Goal: Information Seeking & Learning: Learn about a topic

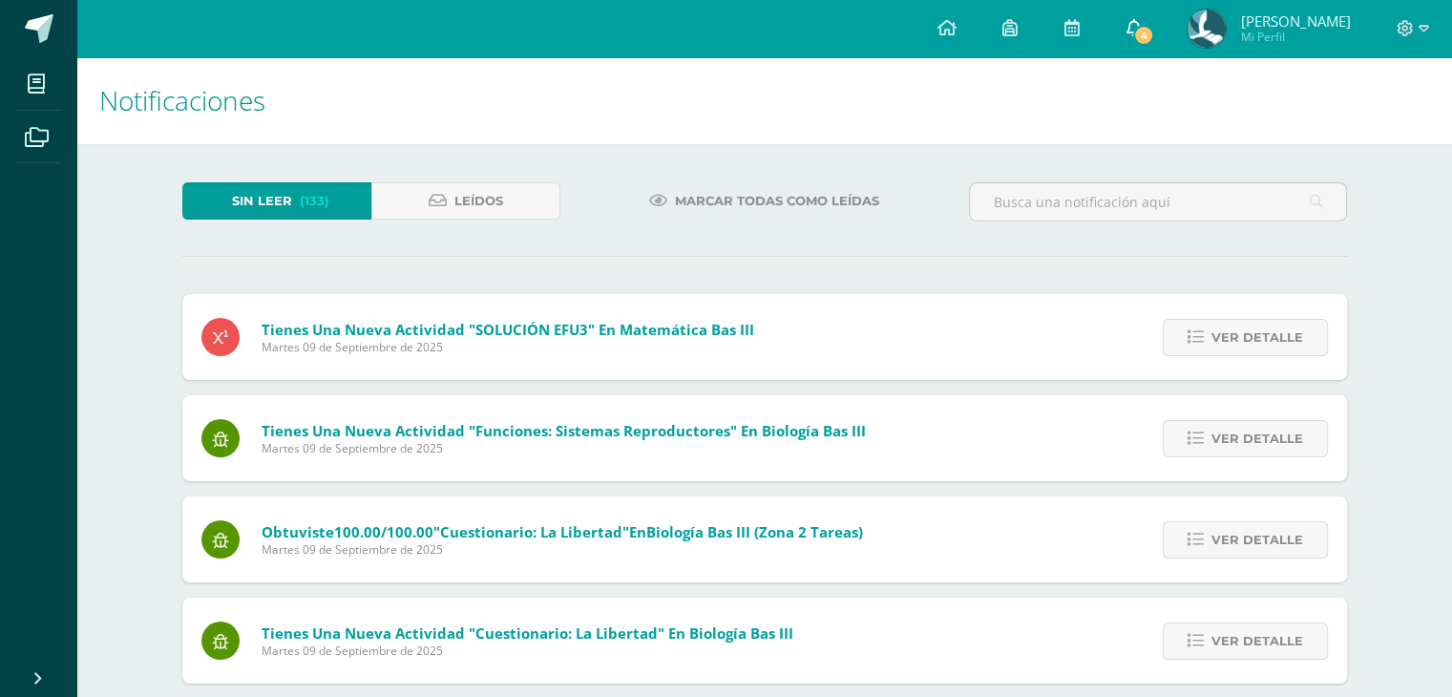
click at [1154, 32] on span "4" at bounding box center [1143, 35] width 21 height 21
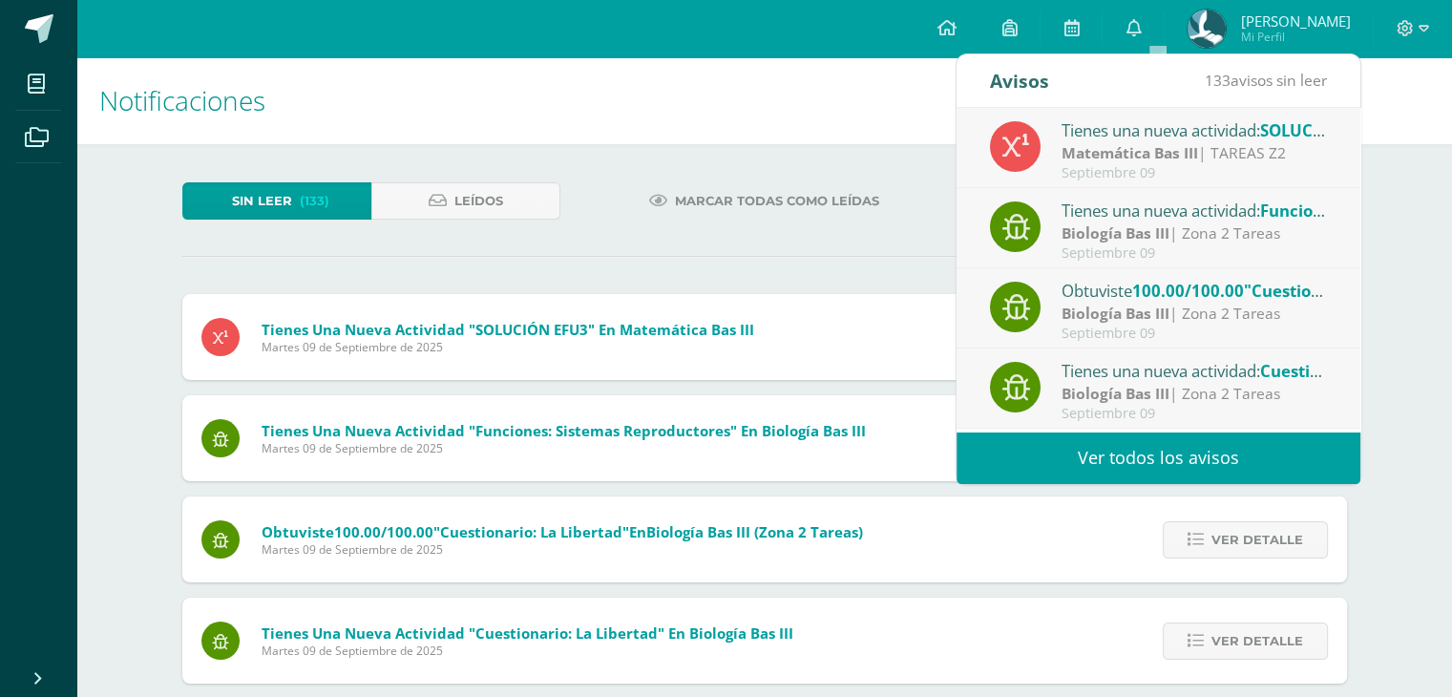
click at [1211, 137] on div "Tienes una nueva actividad: SOLUCIÓN EFU3" at bounding box center [1194, 129] width 265 height 25
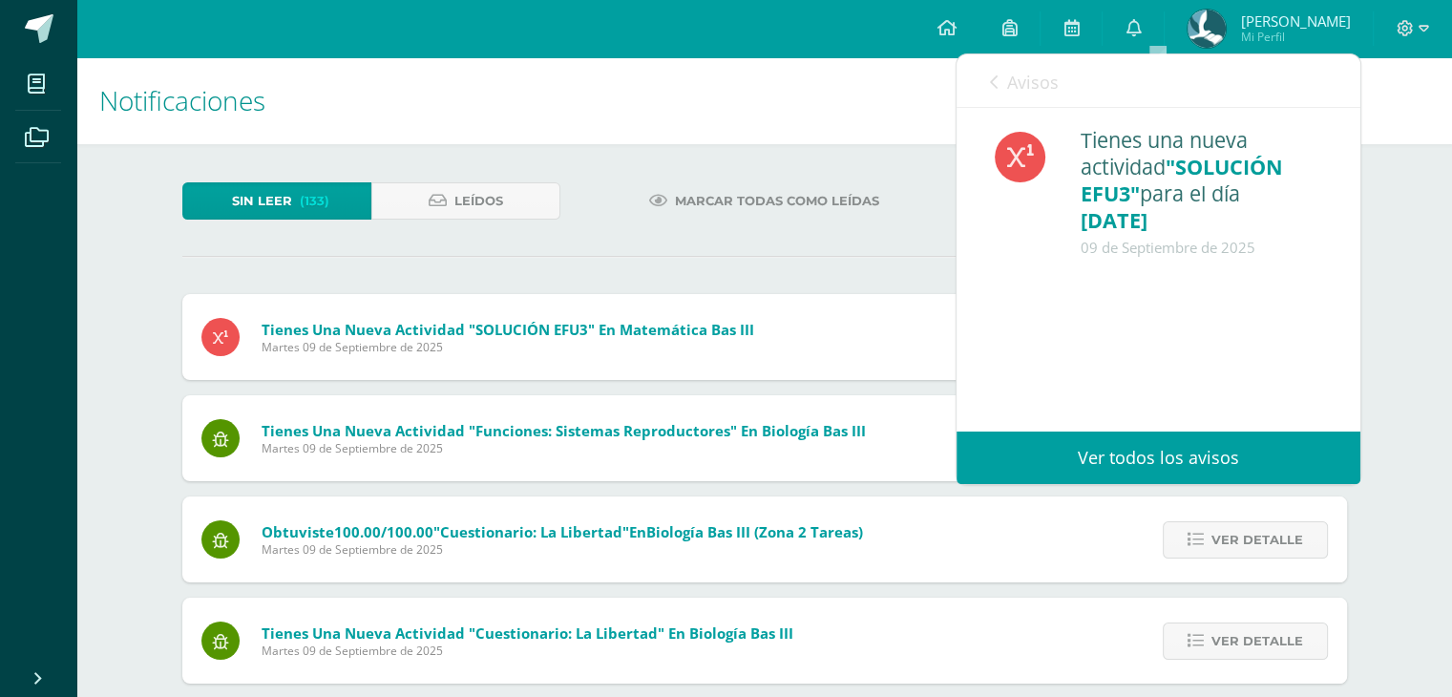
click at [1020, 95] on link "Avisos" at bounding box center [1024, 81] width 69 height 54
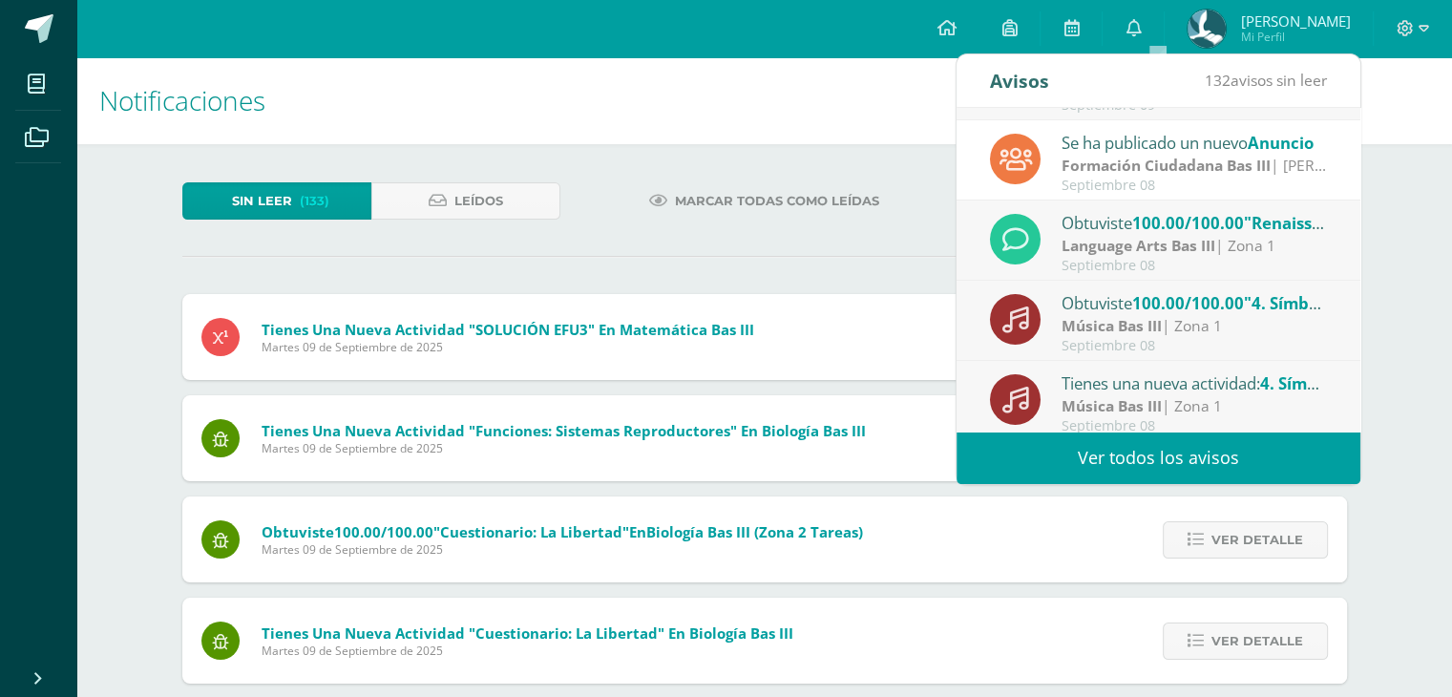
scroll to position [317, 0]
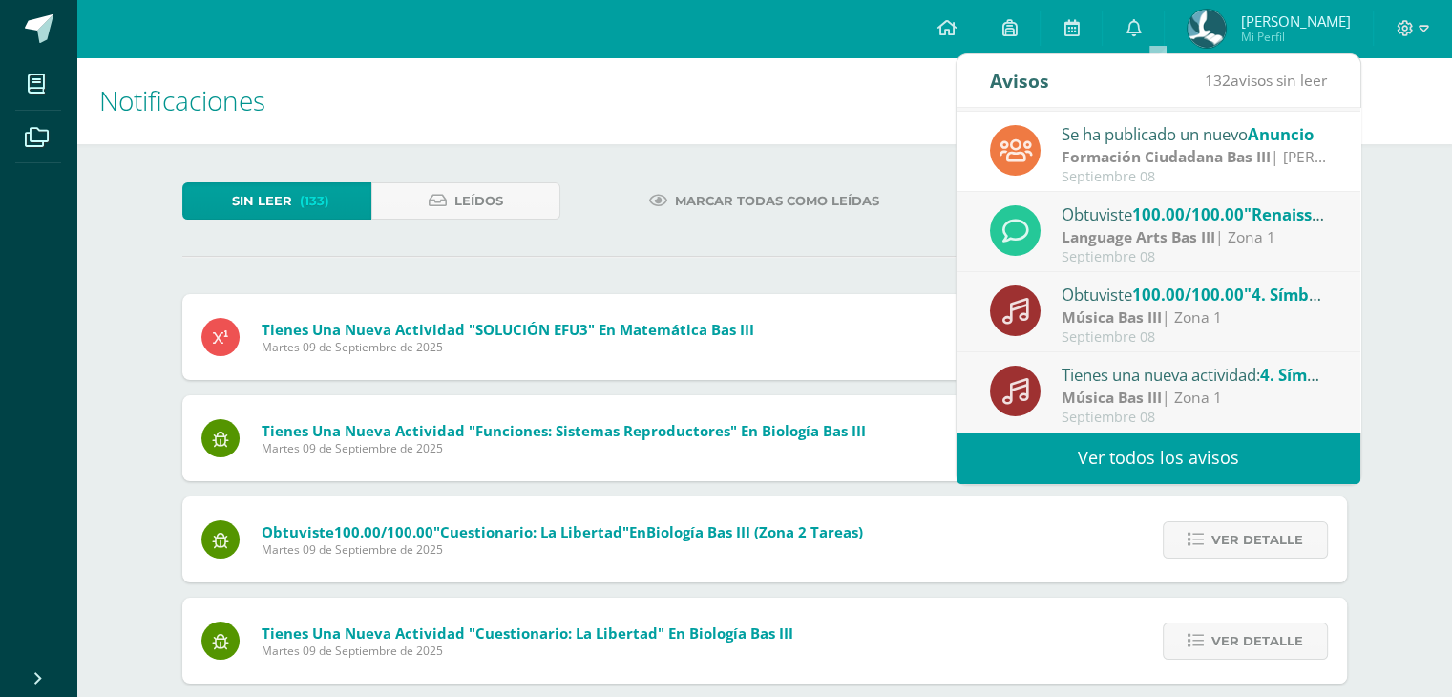
click at [573, 195] on div "Marcar todas como leídas" at bounding box center [764, 209] width 393 height 55
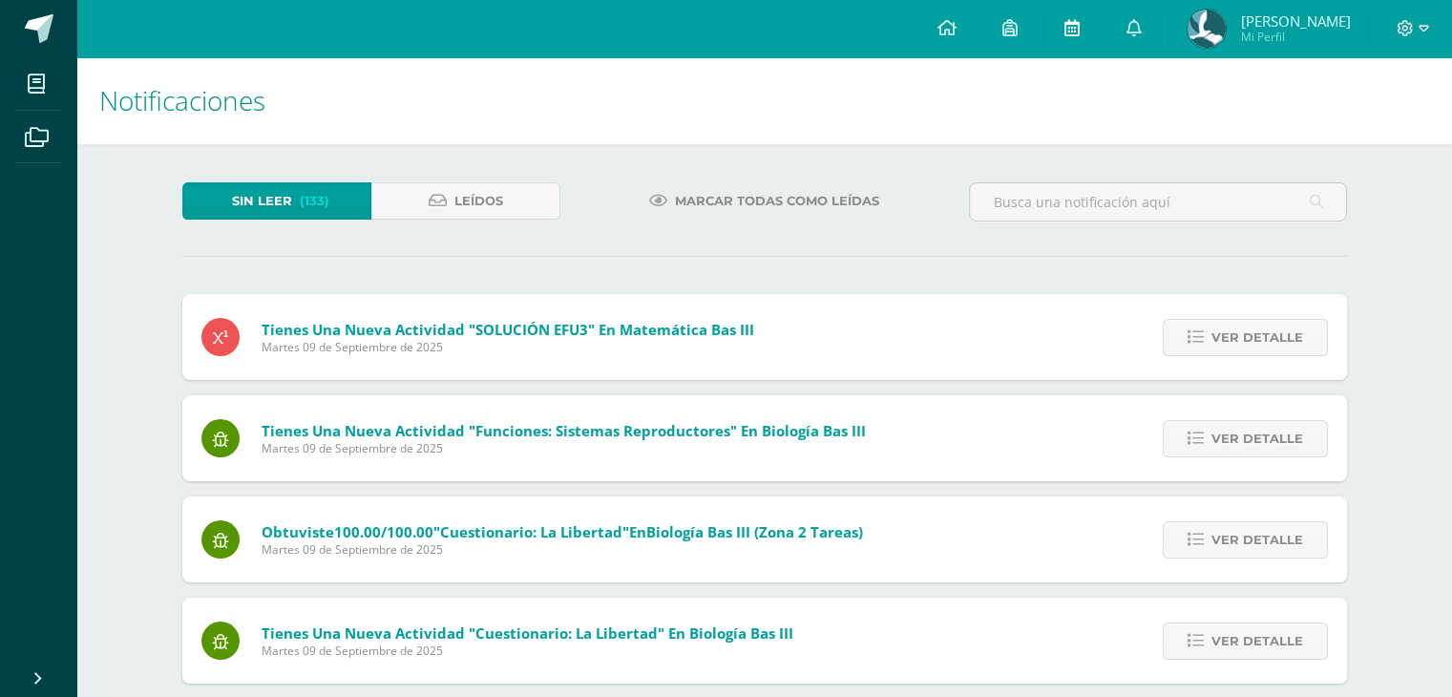
click at [1102, 35] on link at bounding box center [1071, 28] width 61 height 57
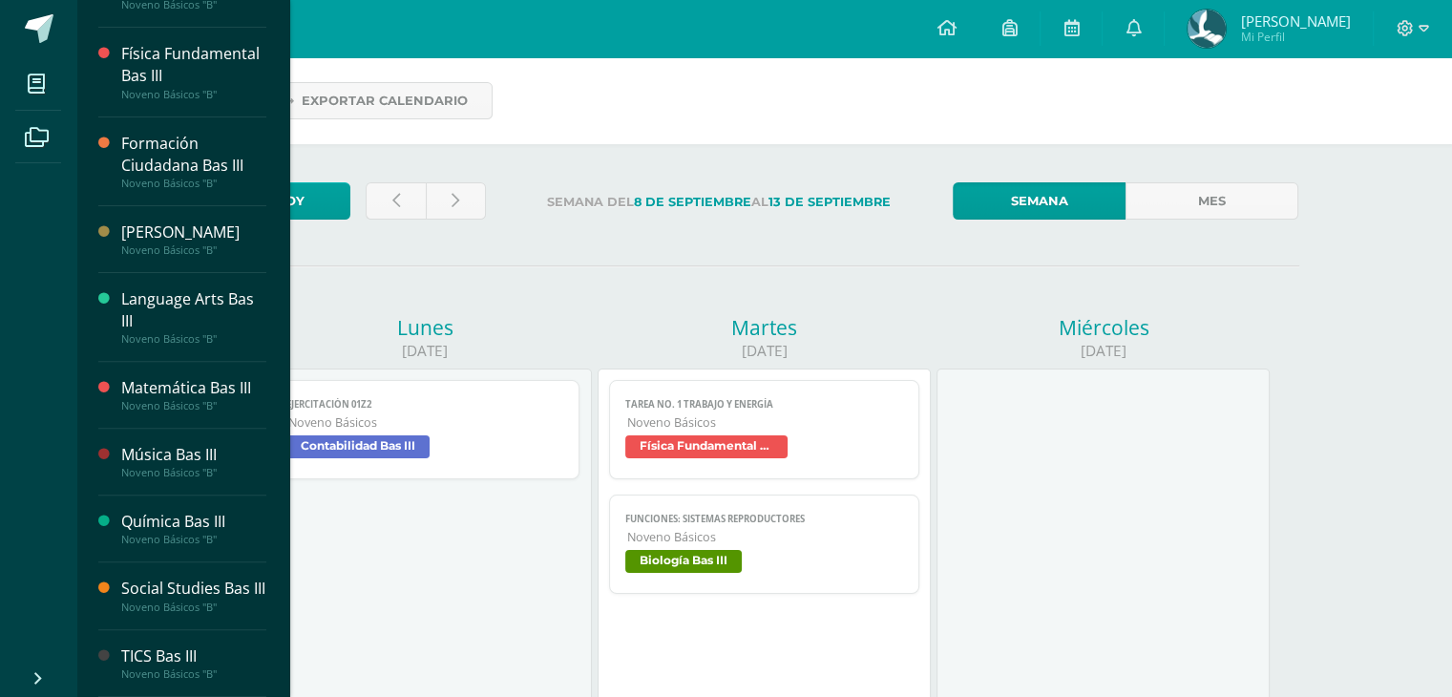
scroll to position [592, 0]
click at [216, 377] on div "Matemática Bas III" at bounding box center [193, 388] width 145 height 22
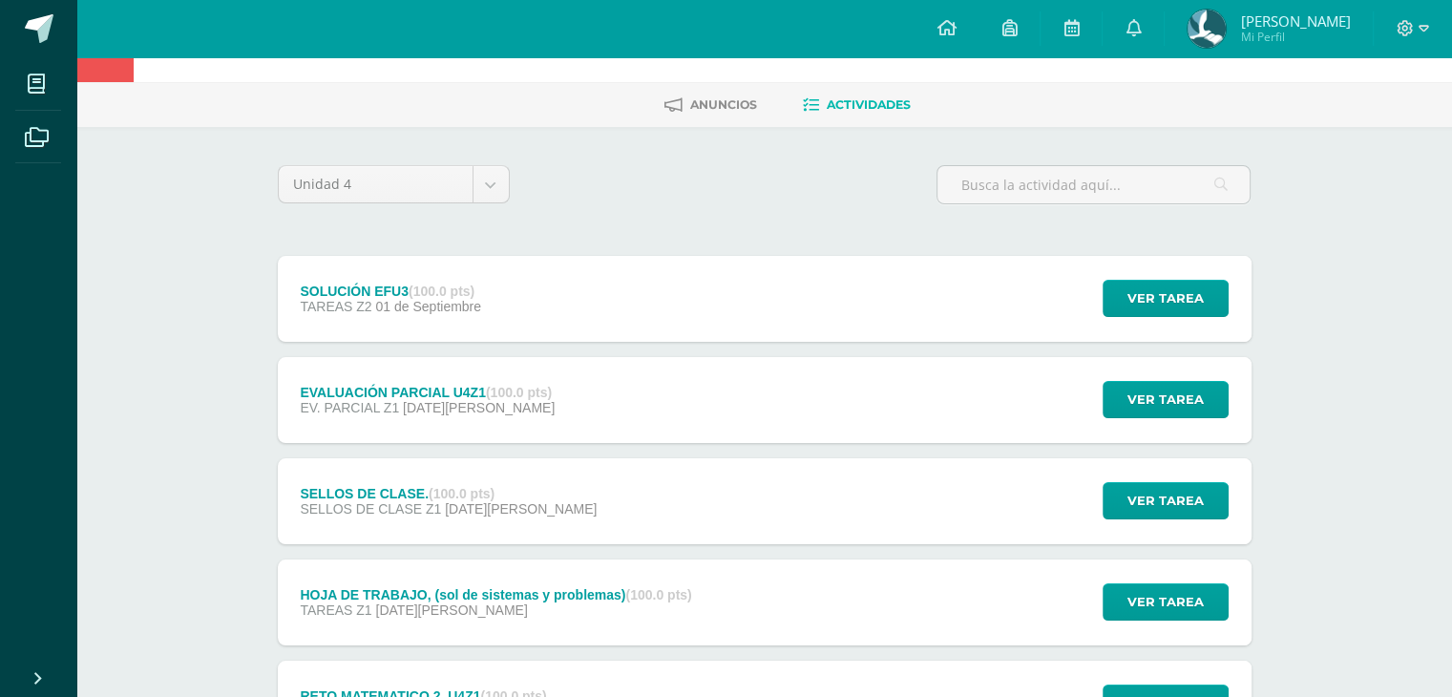
scroll to position [95, 0]
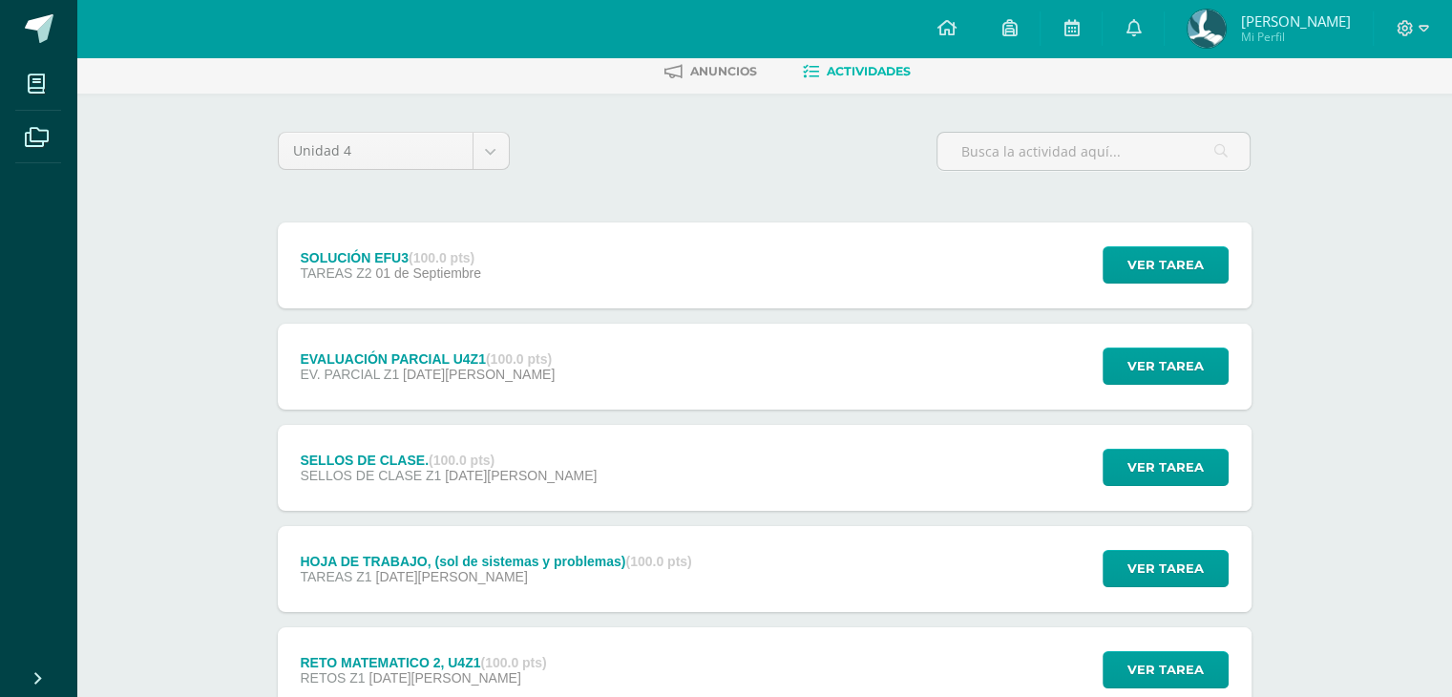
click at [834, 237] on div "SOLUCIÓN EFU3 (100.0 pts) TAREAS Z2 01 de Septiembre Ver tarea SOLUCIÓN EFU3 Ma…" at bounding box center [765, 265] width 974 height 86
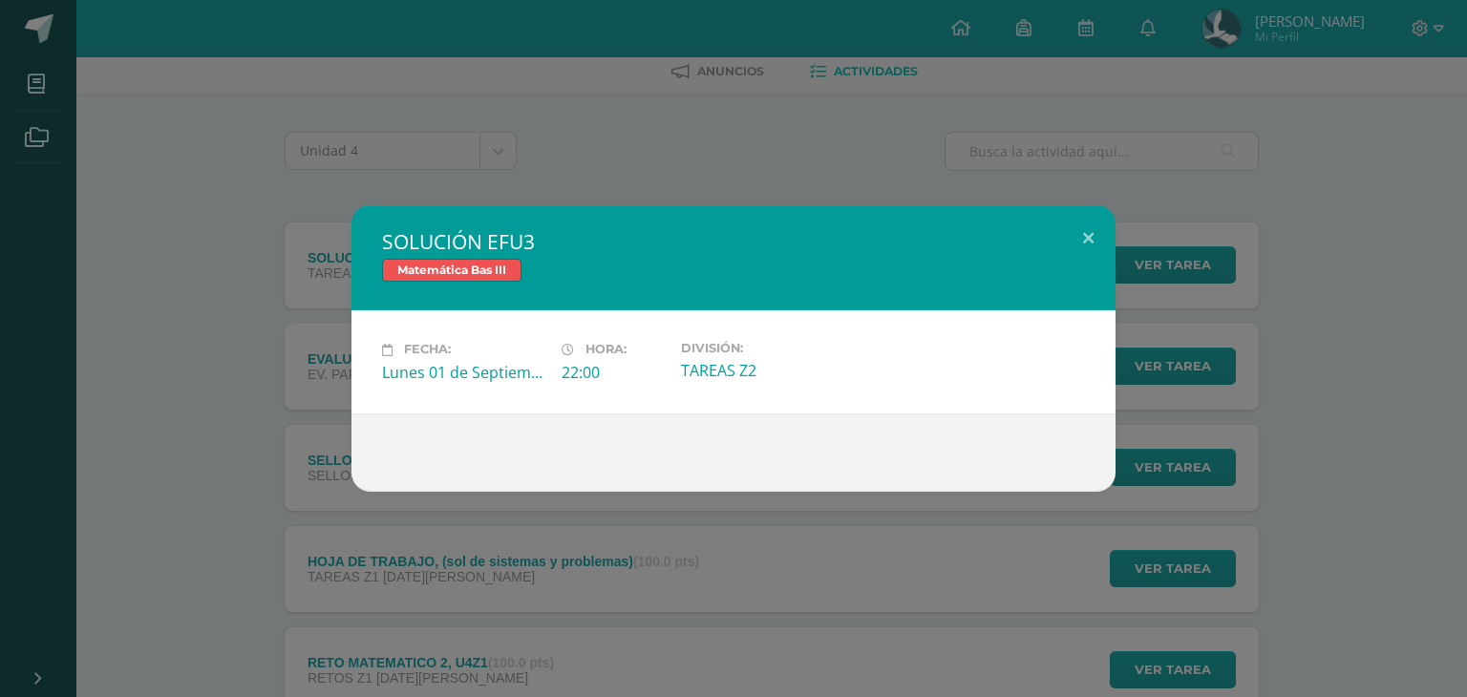
drag, startPoint x: 162, startPoint y: 280, endPoint x: 172, endPoint y: 275, distance: 10.7
click at [168, 276] on div "SOLUCIÓN EFU3 Matemática Bas III Fecha: Lunes 01 de Septiembre Hora: 22:00 Divi…" at bounding box center [733, 347] width 1451 height 285
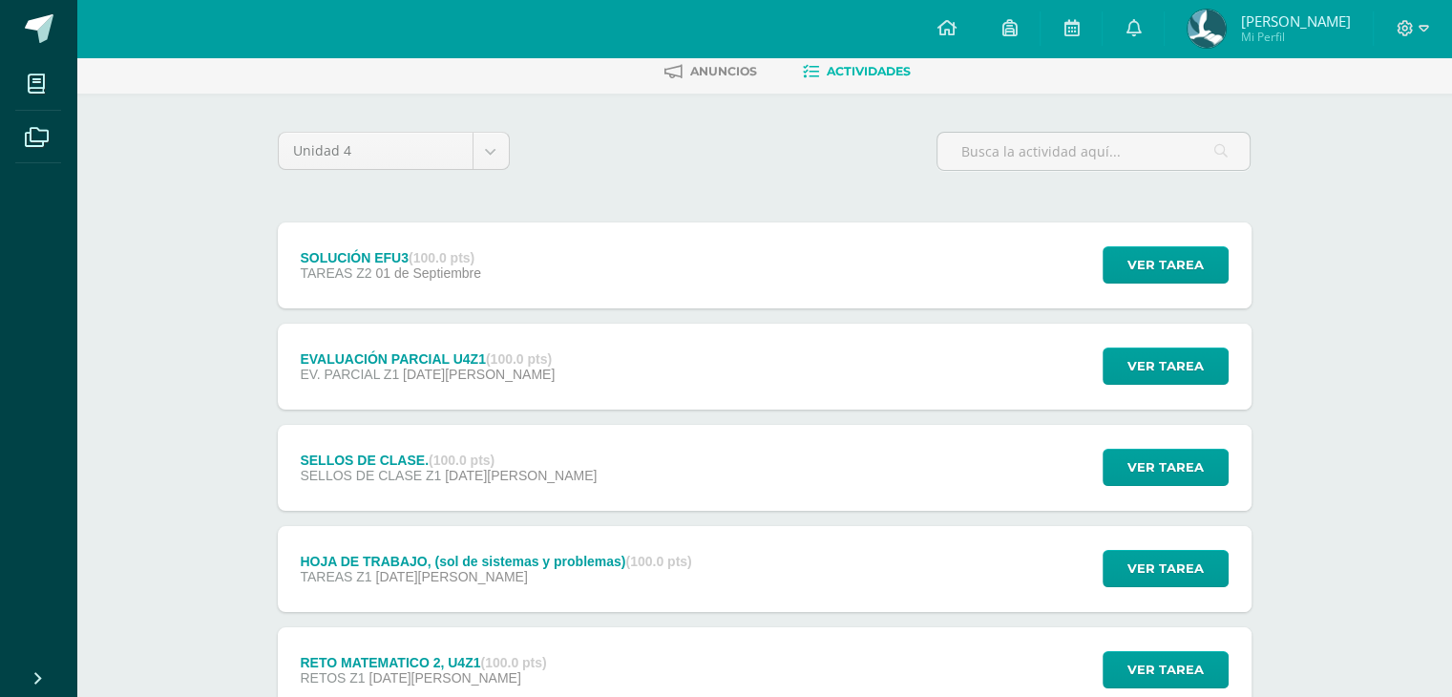
click at [438, 356] on div "EVALUACIÓN PARCIAL U4Z1 (100.0 pts)" at bounding box center [427, 358] width 255 height 15
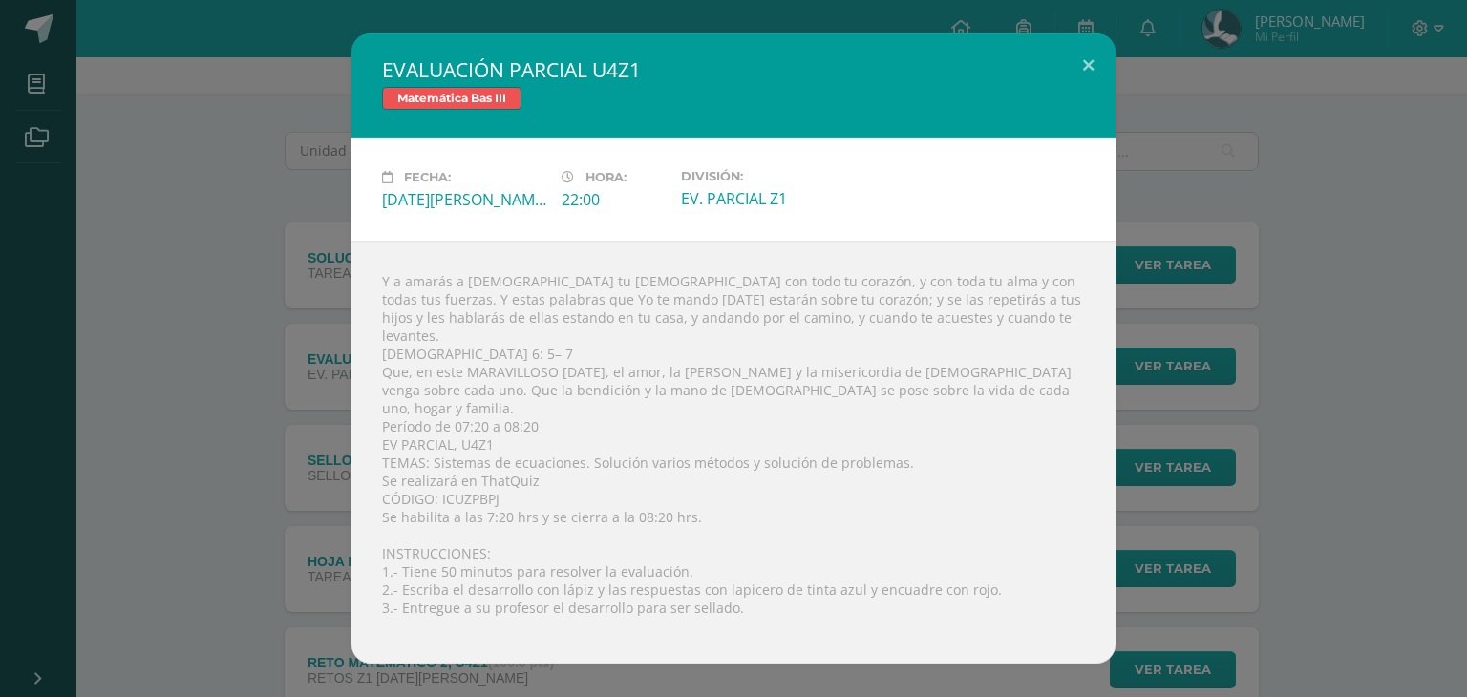
click at [148, 192] on div "EVALUACIÓN PARCIAL U4Z1 Matemática Bas III Fecha: Viernes 29 de Agosto Hora: 22…" at bounding box center [733, 348] width 1451 height 630
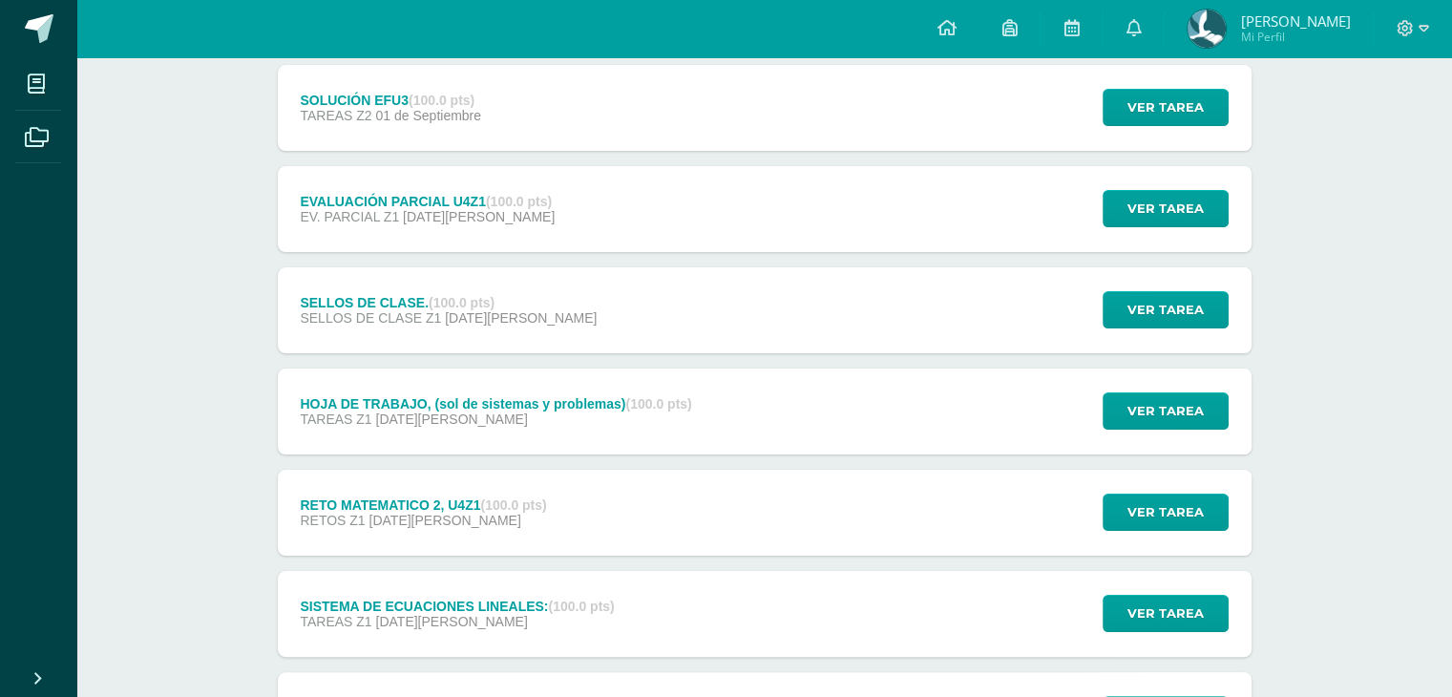
scroll to position [286, 0]
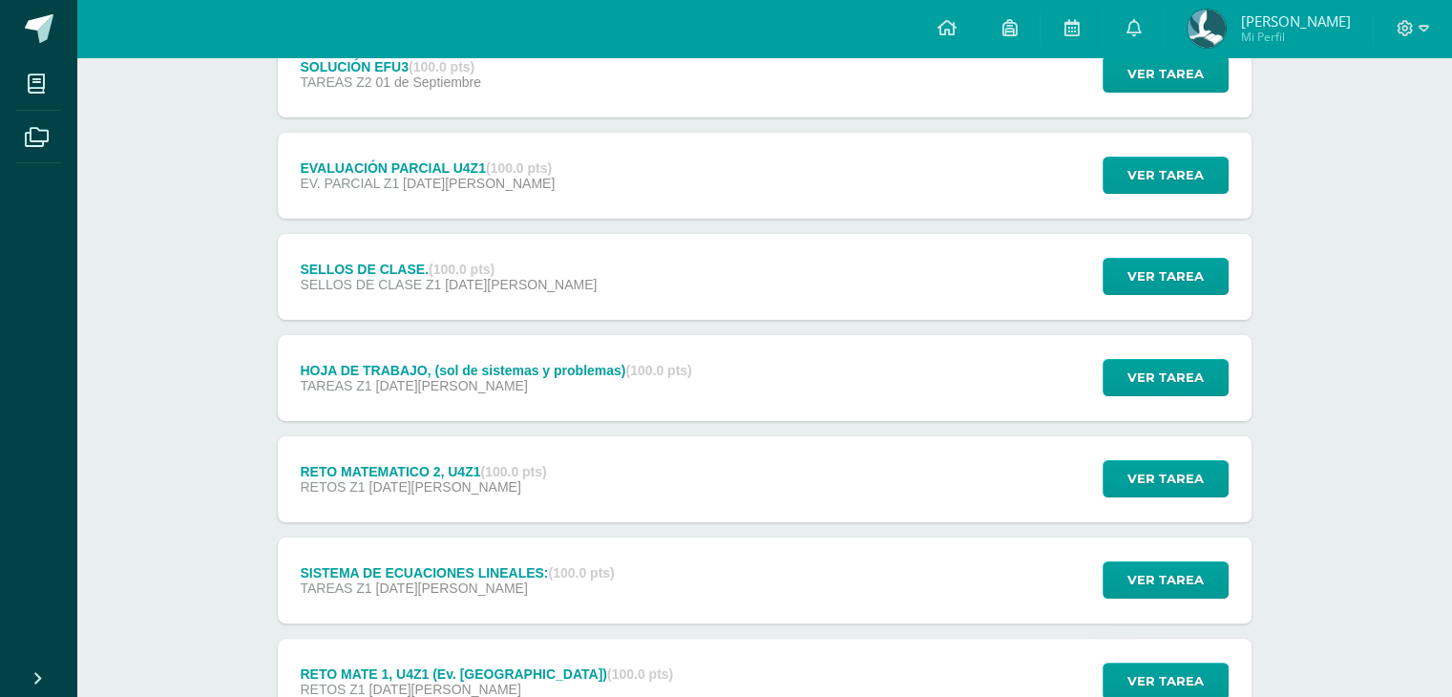
click at [792, 457] on div "RETO MATEMATICO 2, U4Z1 (100.0 pts) RETOS Z1 20 de Agosto Ver tarea RETO MATEMA…" at bounding box center [765, 479] width 974 height 86
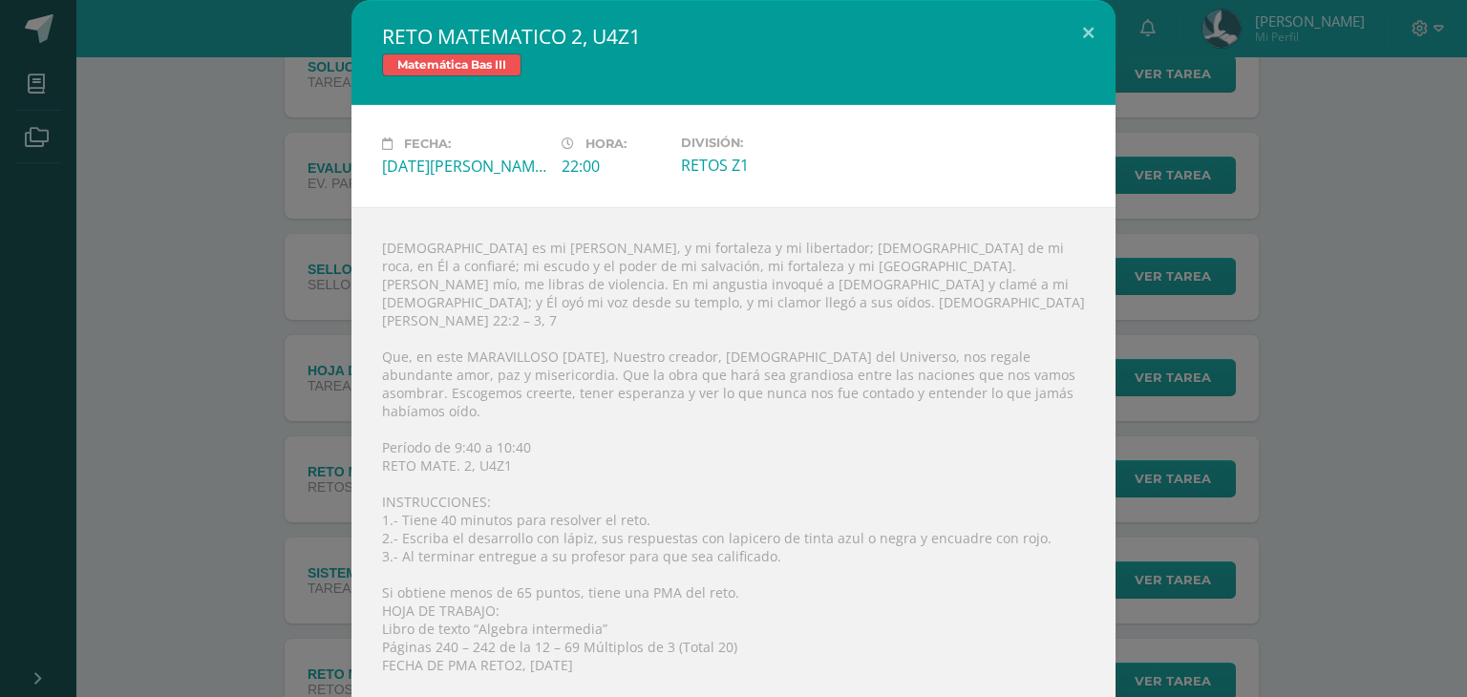
click at [199, 511] on div "RETO MATEMATICO 2, U4Z1 Matemática Bas III Fecha: Miércoles 20 de Agosto Hora: …" at bounding box center [733, 360] width 1451 height 721
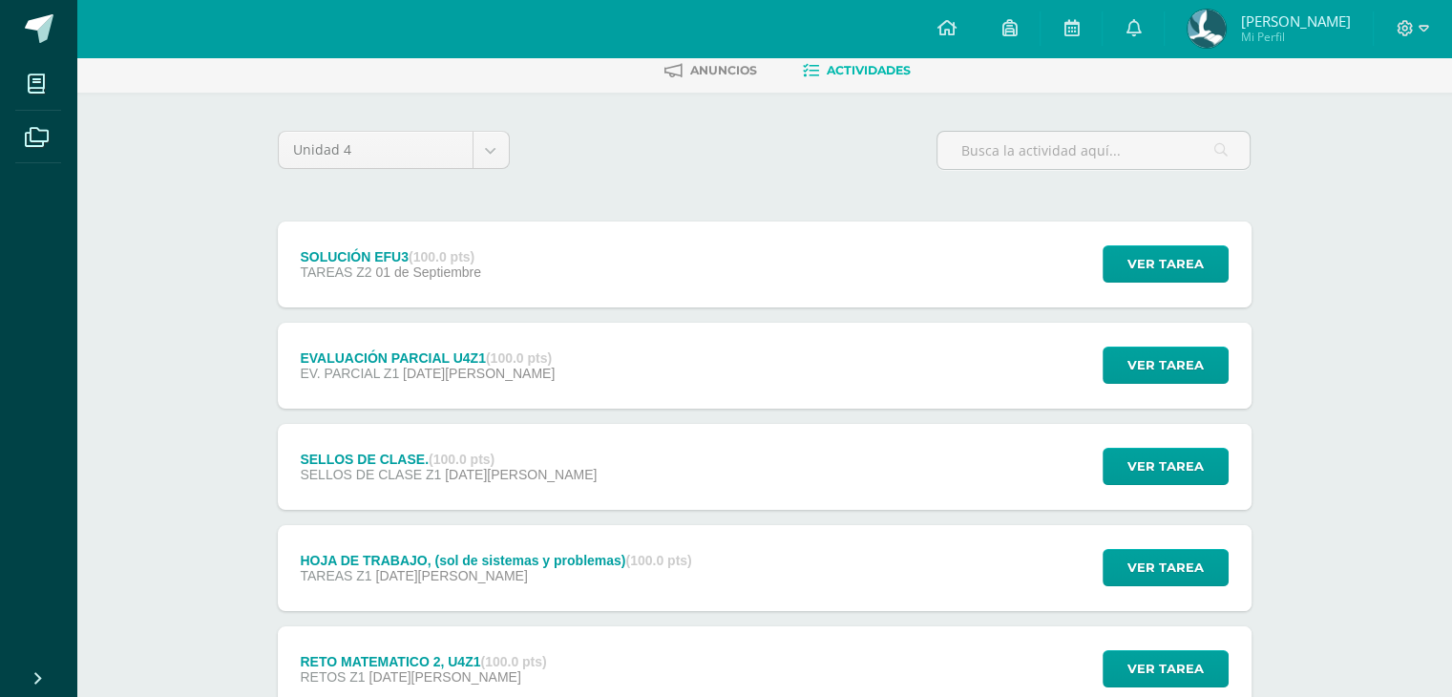
scroll to position [95, 0]
click at [382, 368] on span "EV. PARCIAL Z1" at bounding box center [349, 374] width 99 height 15
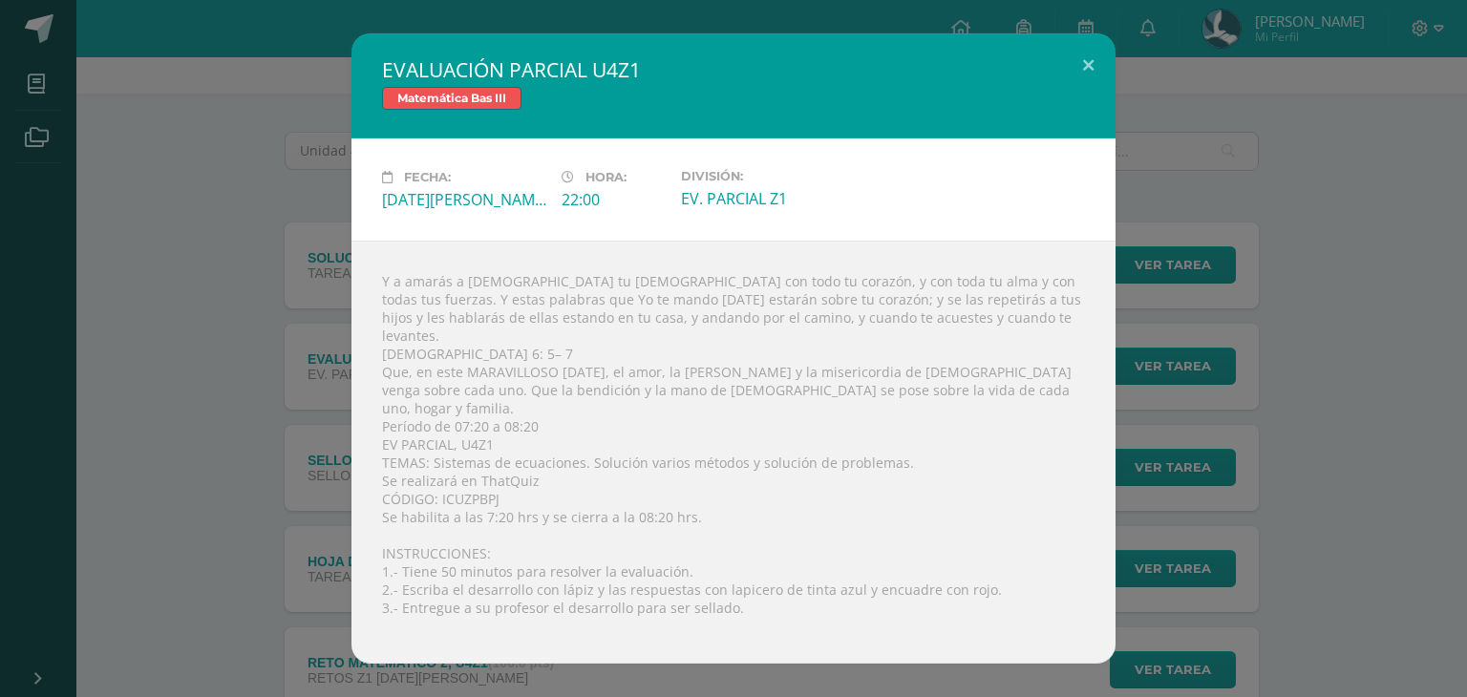
click at [233, 478] on div "EVALUACIÓN PARCIAL U4Z1 Matemática Bas III Fecha: Viernes 29 de Agosto Hora: 22…" at bounding box center [733, 348] width 1451 height 630
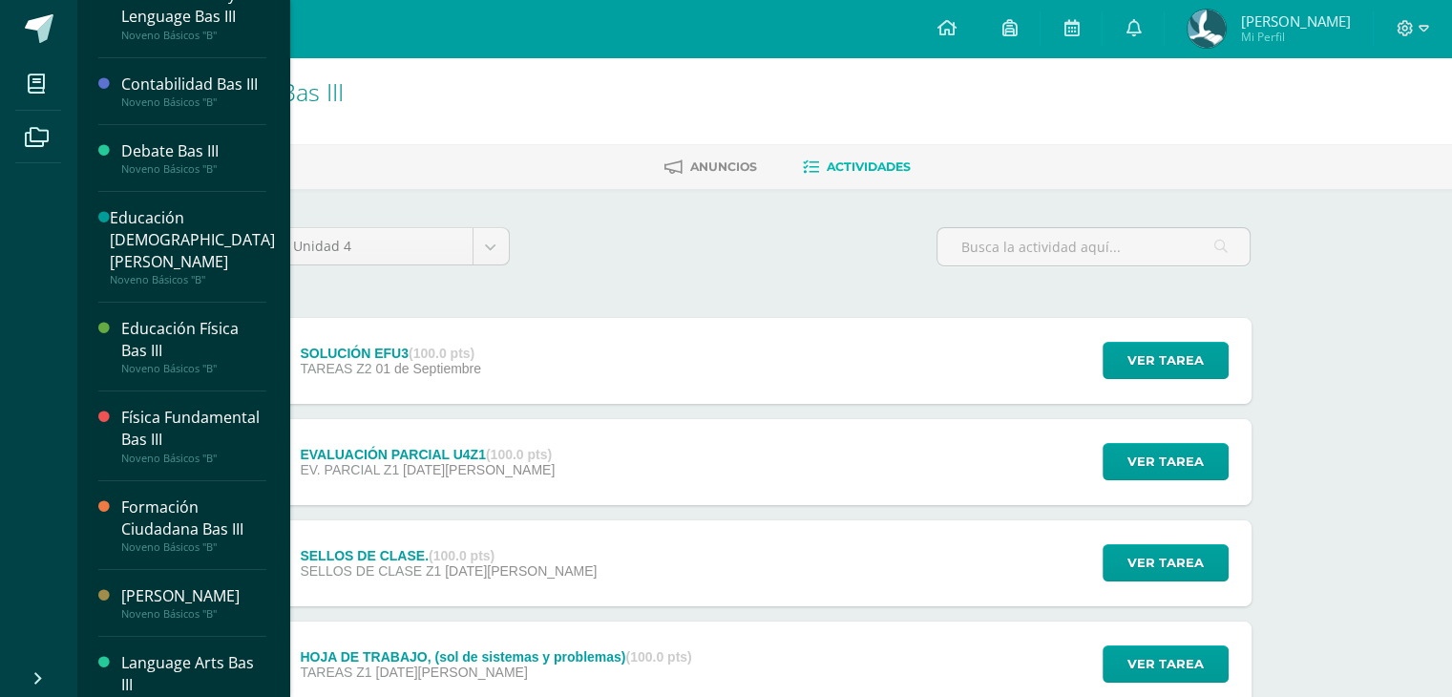
scroll to position [191, 0]
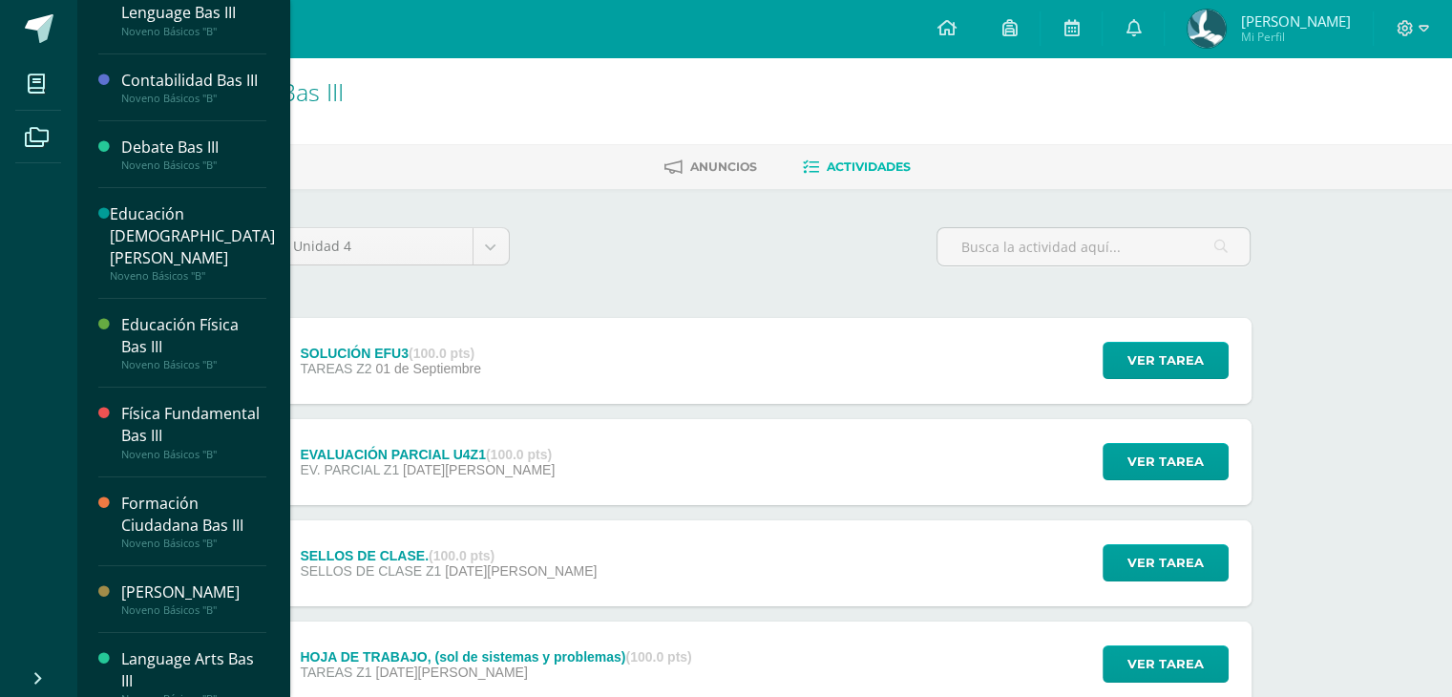
click at [191, 429] on div "Física Fundamental Bas III" at bounding box center [193, 425] width 145 height 44
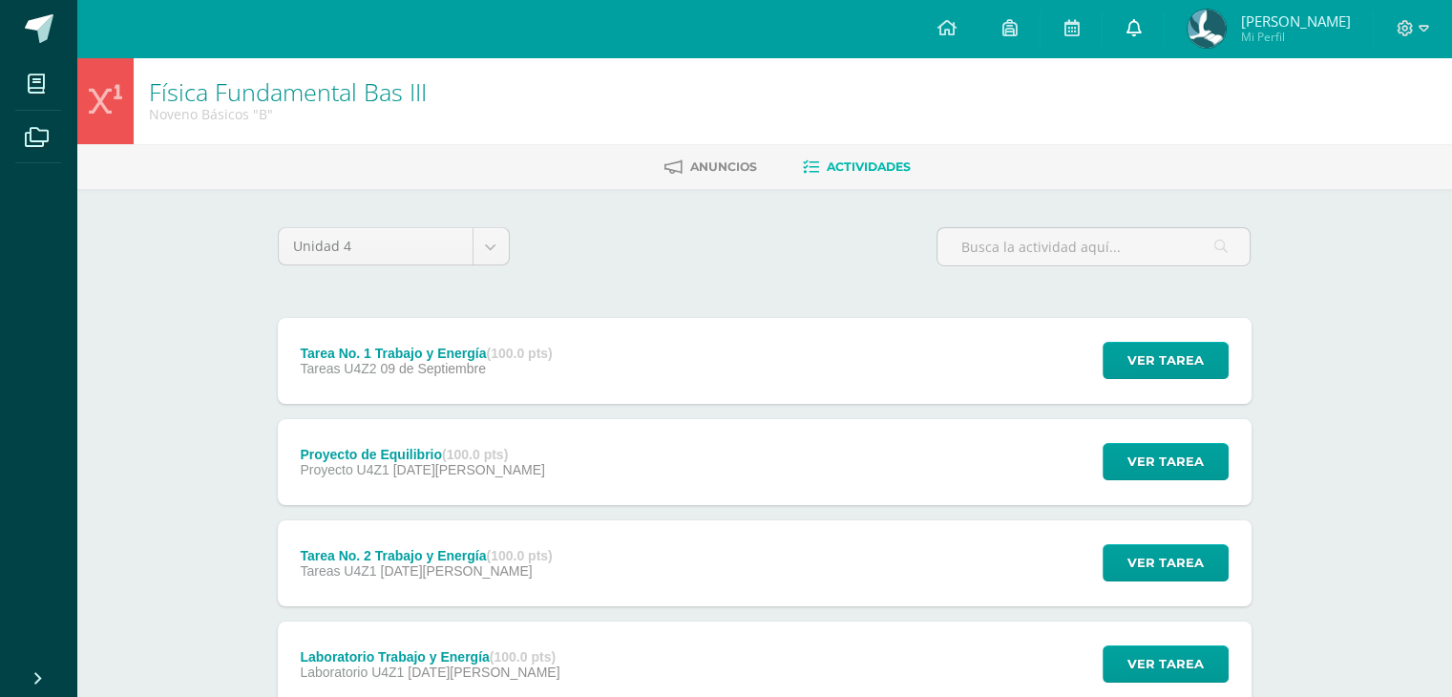
click at [1142, 42] on link at bounding box center [1133, 28] width 61 height 57
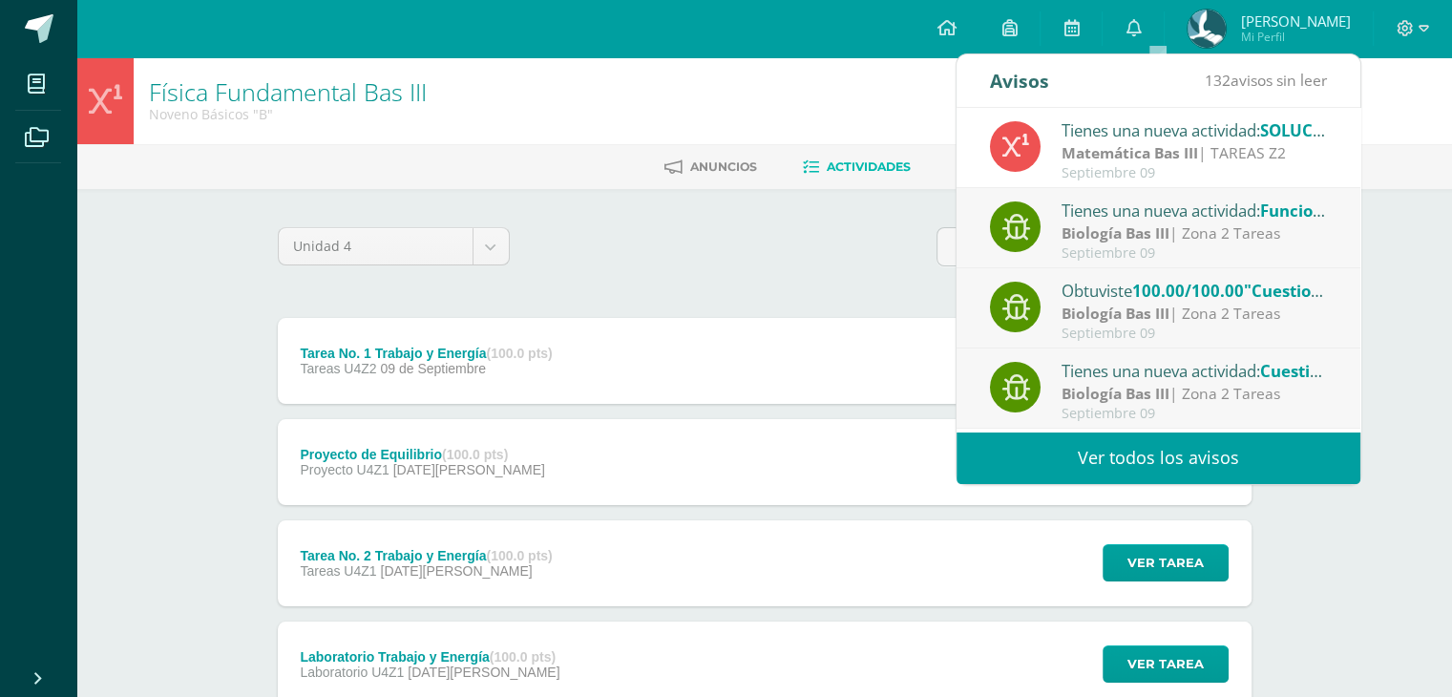
click at [1153, 230] on strong "Biología Bas III" at bounding box center [1116, 232] width 108 height 21
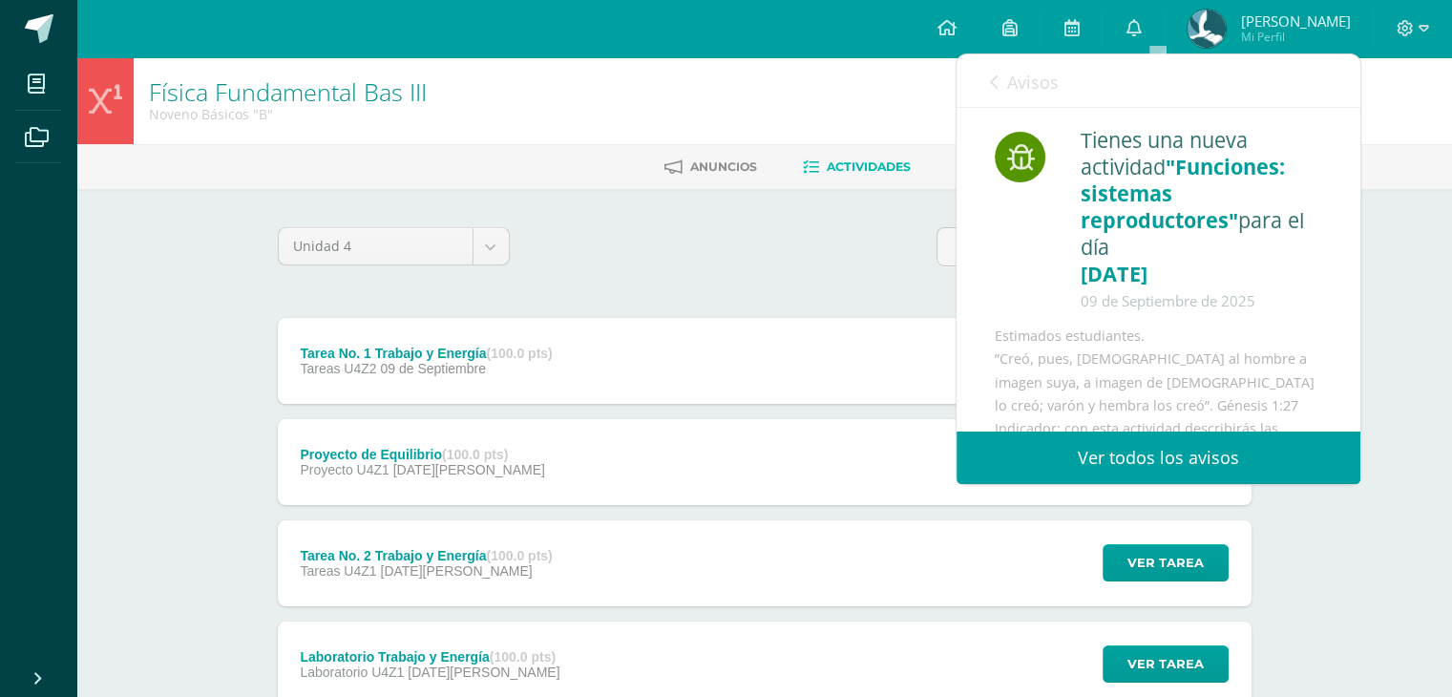
click at [984, 85] on div "Avisos 131 avisos sin leer Avisos" at bounding box center [1159, 80] width 404 height 53
click at [1007, 74] on span "Avisos" at bounding box center [1033, 82] width 52 height 23
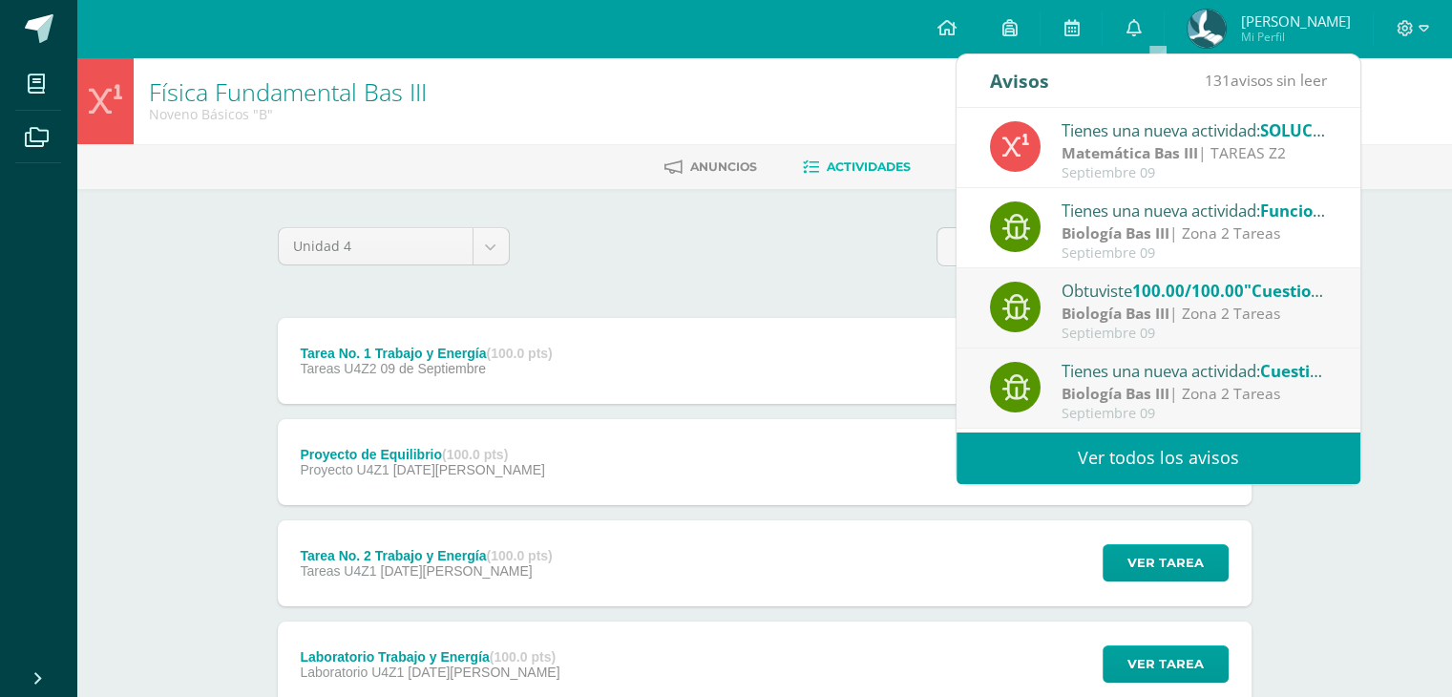
click at [1148, 217] on div "Tienes una nueva actividad: Funciones: sistemas reproductores" at bounding box center [1194, 210] width 265 height 25
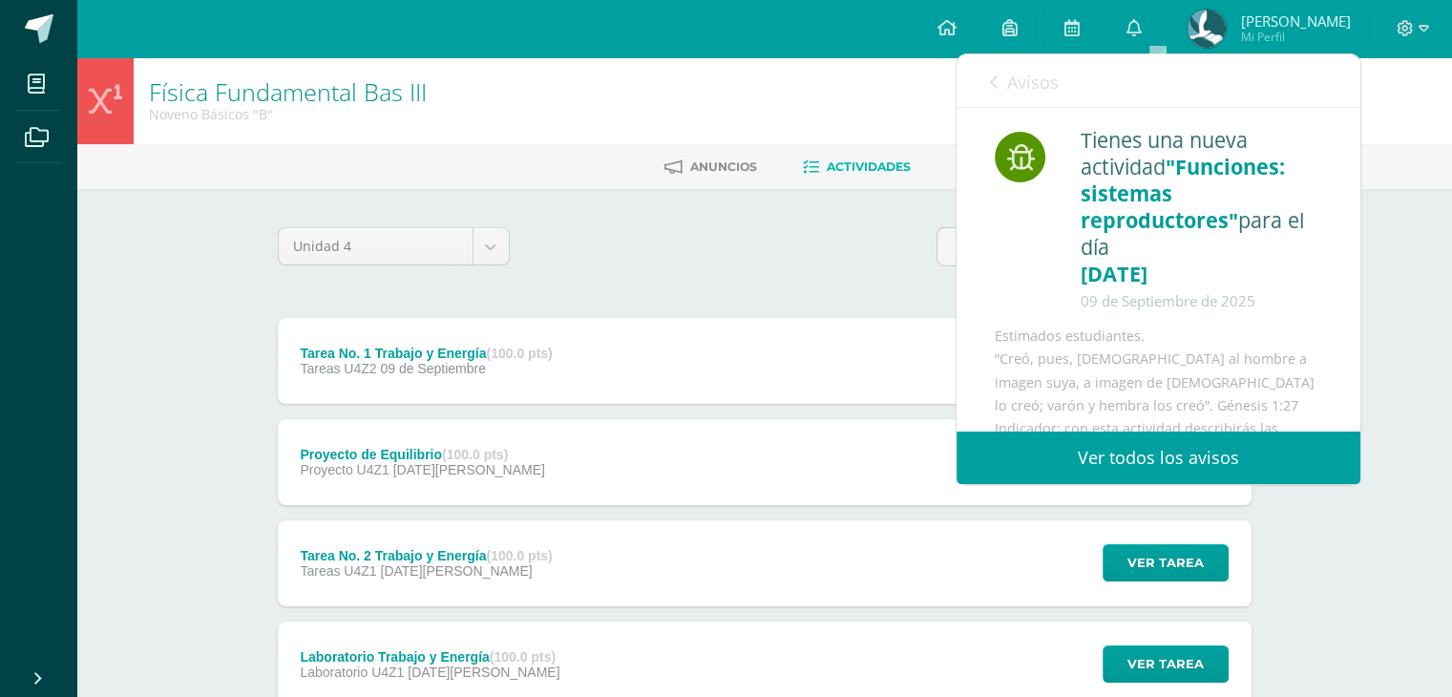
click at [995, 77] on icon at bounding box center [994, 81] width 8 height 15
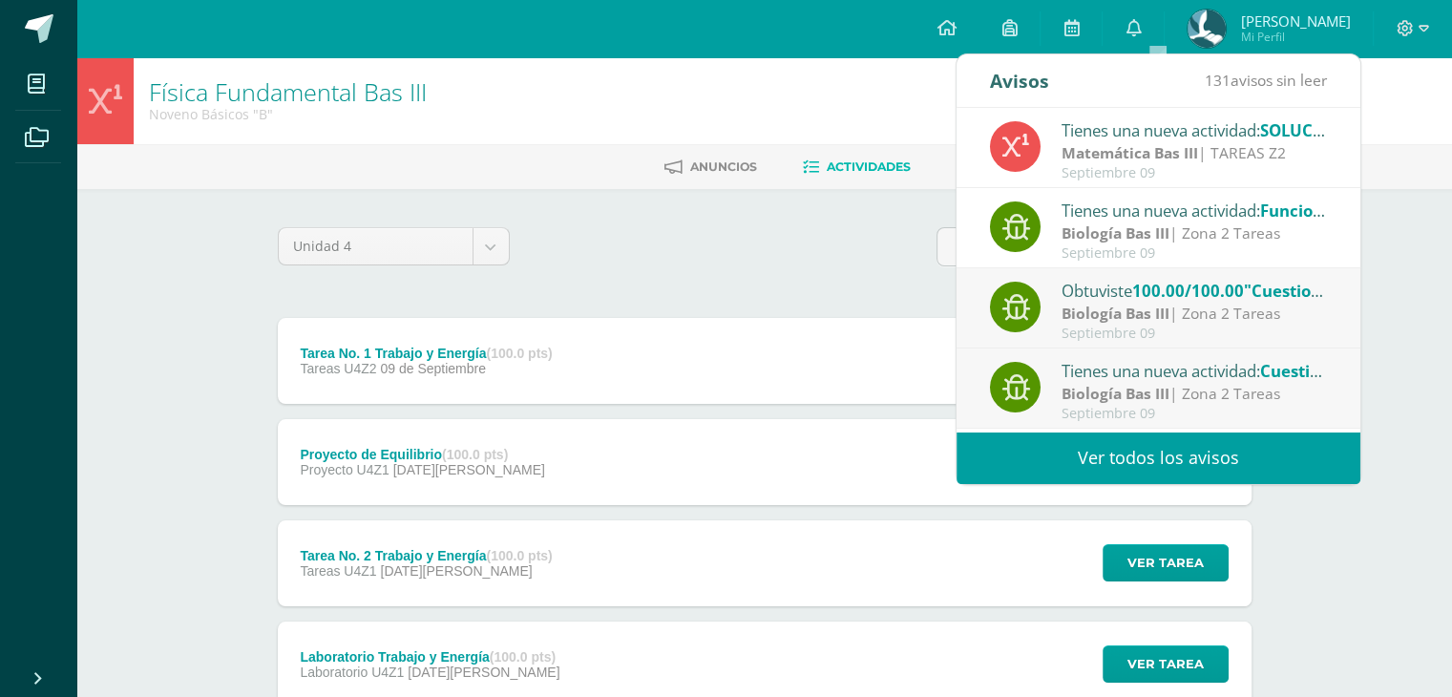
click at [1069, 152] on strong "Matemática Bas III" at bounding box center [1130, 152] width 137 height 21
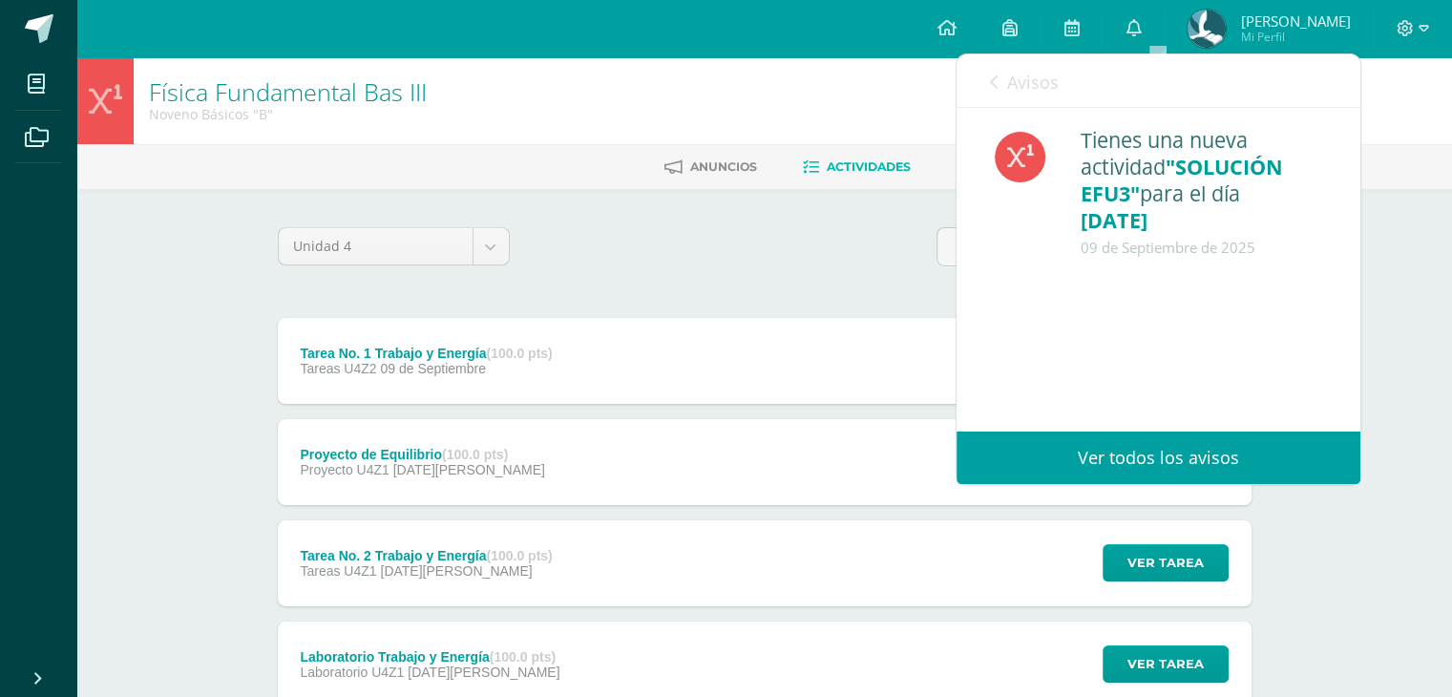
click at [1013, 74] on span "Avisos" at bounding box center [1033, 82] width 52 height 23
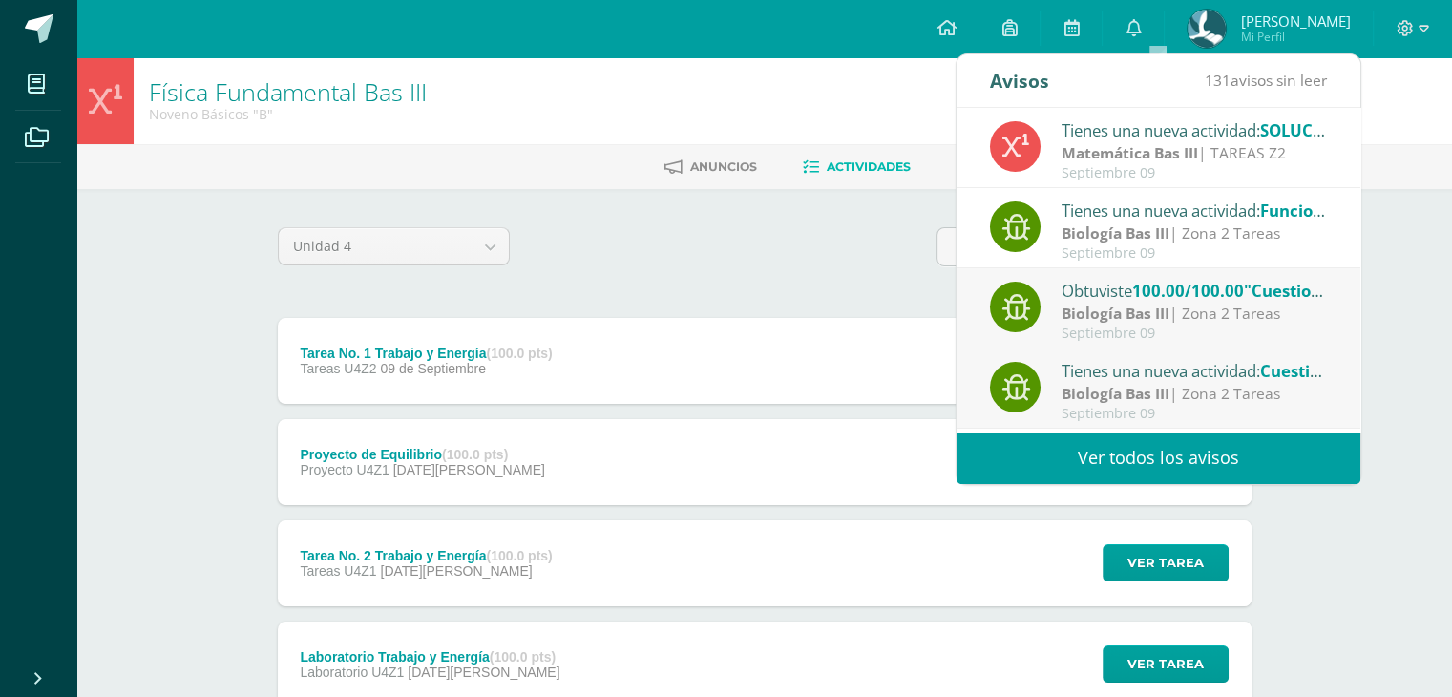
drag, startPoint x: 264, startPoint y: 249, endPoint x: 252, endPoint y: 199, distance: 51.9
click at [264, 249] on div "Unidad 4 Unidad 1 Unidad 2 Unidad 3 Unidad 4 Tarea No. 1 Trabajo y Energía (100…" at bounding box center [765, 562] width 1050 height 747
